Goal: Task Accomplishment & Management: Manage account settings

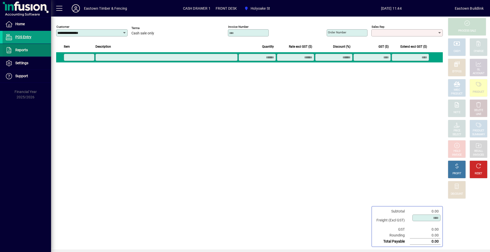
click at [43, 44] on span at bounding box center [27, 50] width 48 height 12
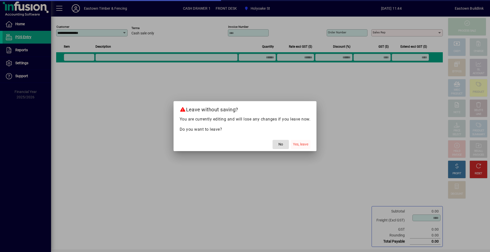
click at [308, 149] on span "button" at bounding box center [300, 145] width 19 height 12
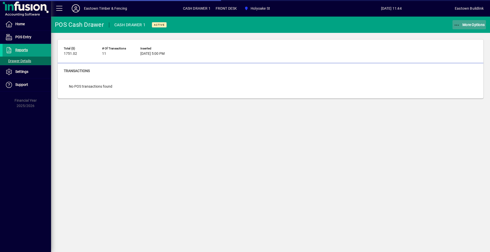
click at [465, 24] on span "More Options" at bounding box center [469, 25] width 31 height 4
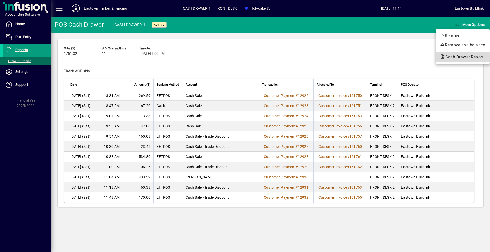
click at [459, 57] on span "Cash Drawer Report" at bounding box center [463, 57] width 46 height 5
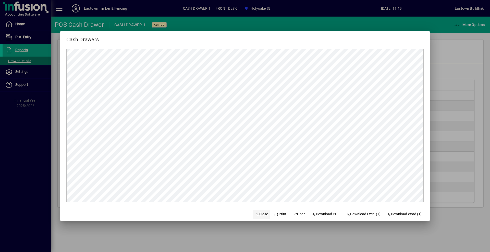
click at [262, 215] on span "Close" at bounding box center [261, 214] width 13 height 5
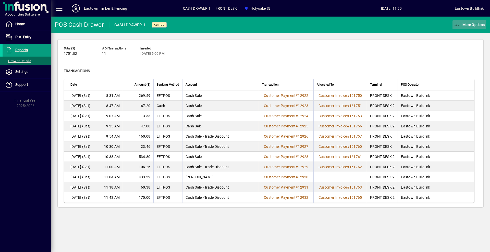
click at [475, 22] on span "button" at bounding box center [469, 25] width 34 height 12
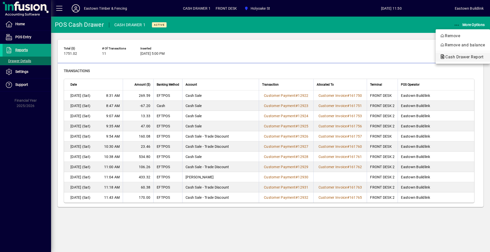
click at [474, 55] on span "Cash Drawer Report" at bounding box center [463, 57] width 46 height 5
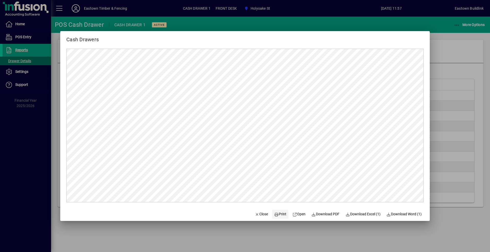
click at [279, 210] on span at bounding box center [280, 215] width 16 height 12
click at [260, 213] on span "Close" at bounding box center [261, 214] width 13 height 5
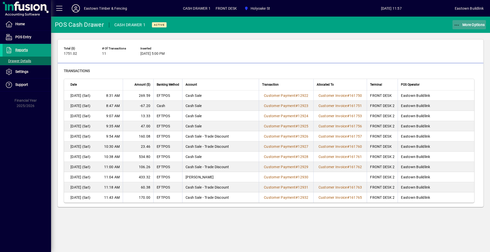
click at [476, 27] on span "button" at bounding box center [469, 25] width 34 height 12
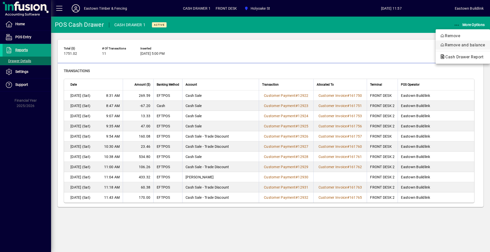
click at [466, 44] on span "Remove and balance" at bounding box center [463, 45] width 46 height 6
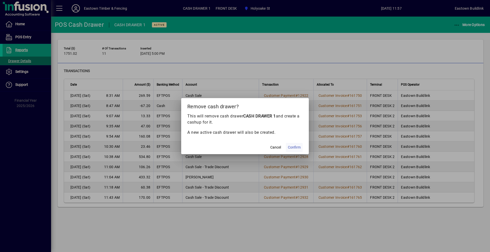
click at [298, 150] on span "Confirm" at bounding box center [294, 147] width 13 height 5
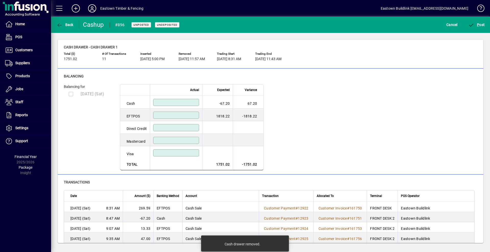
click at [158, 101] on input at bounding box center [176, 103] width 44 height 4
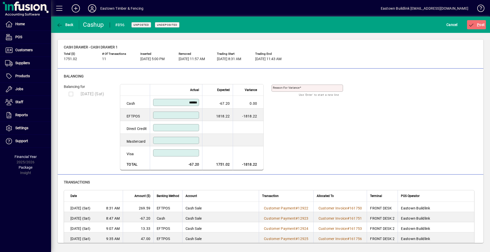
type input "******"
click at [176, 114] on input at bounding box center [176, 115] width 44 height 4
type input "*******"
click at [479, 24] on span "P ost" at bounding box center [476, 25] width 17 height 4
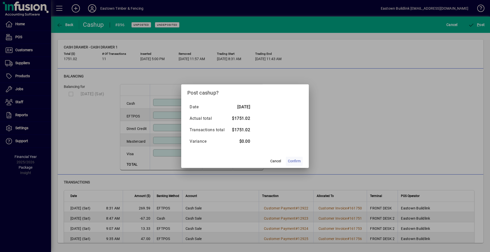
click at [297, 160] on span "Confirm" at bounding box center [294, 161] width 13 height 5
